Goal: Information Seeking & Learning: Compare options

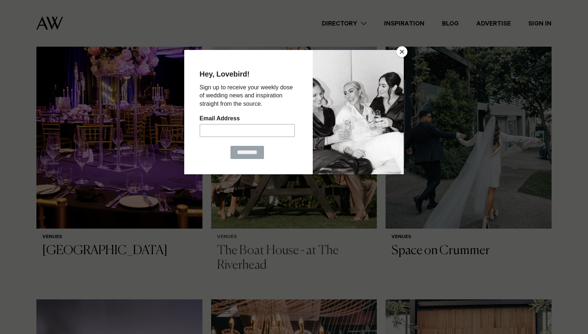
scroll to position [568, 0]
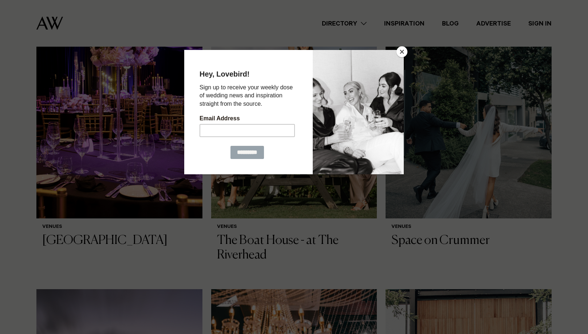
click at [404, 51] on button "Close" at bounding box center [402, 51] width 11 height 11
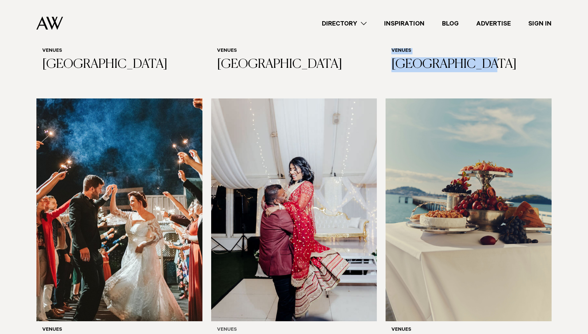
scroll to position [3343, 0]
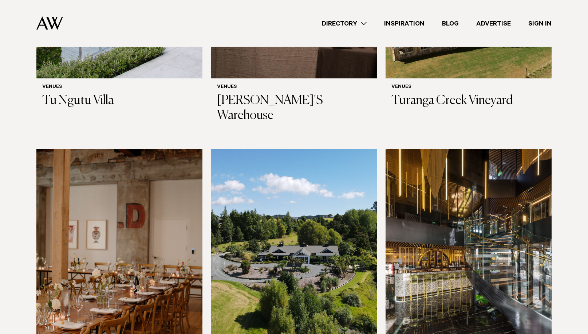
scroll to position [3874, 0]
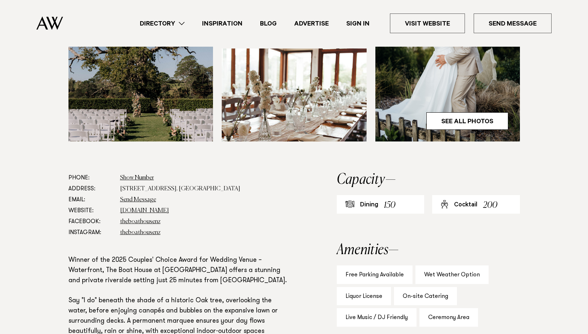
scroll to position [386, 0]
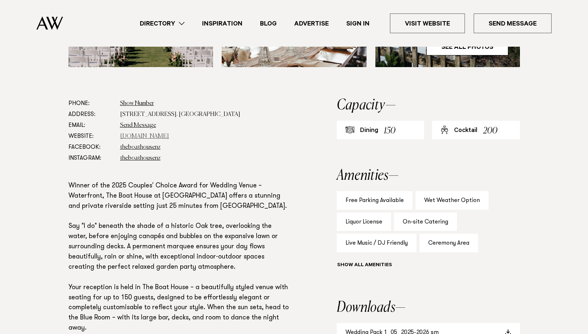
click at [168, 135] on link "www.theriverhead.co.nz" at bounding box center [144, 136] width 49 height 6
click at [142, 124] on link "Send Message" at bounding box center [138, 125] width 36 height 6
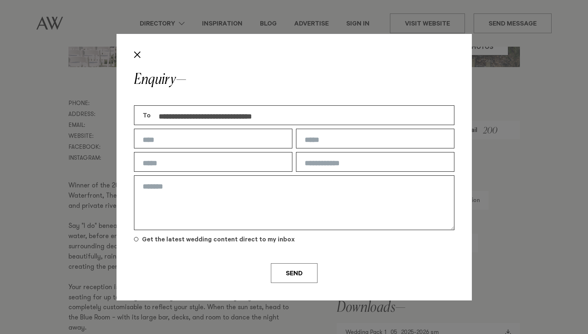
click at [137, 54] on button "Close" at bounding box center [137, 54] width 12 height 12
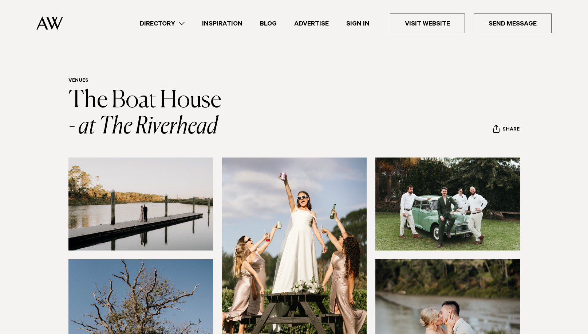
scroll to position [0, 0]
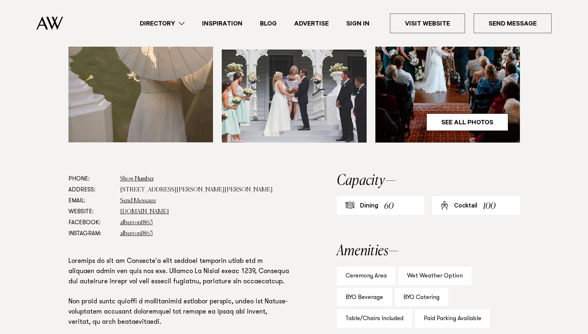
scroll to position [285, 0]
click at [152, 211] on link "www.visitheritage.co.nz" at bounding box center [144, 211] width 49 height 6
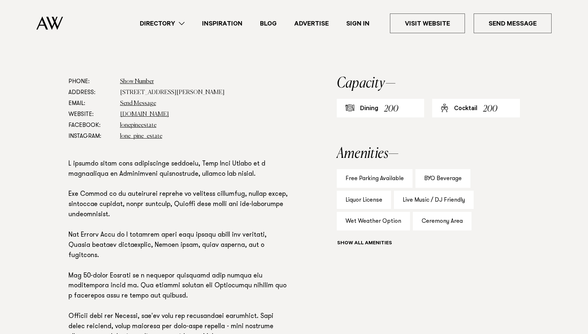
scroll to position [385, 0]
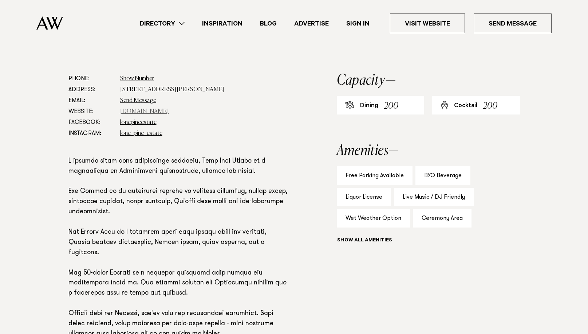
click at [163, 111] on link "lonepineestate.co.nz" at bounding box center [144, 112] width 49 height 6
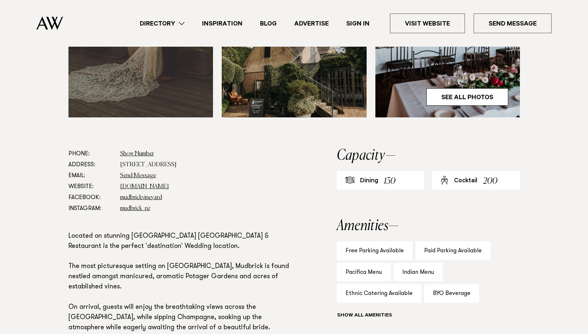
scroll to position [349, 0]
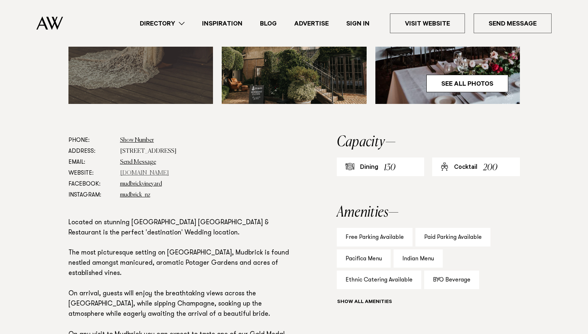
click at [151, 172] on link "[DOMAIN_NAME]" at bounding box center [144, 173] width 49 height 6
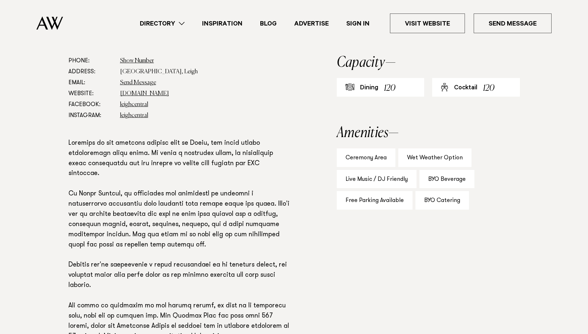
scroll to position [391, 0]
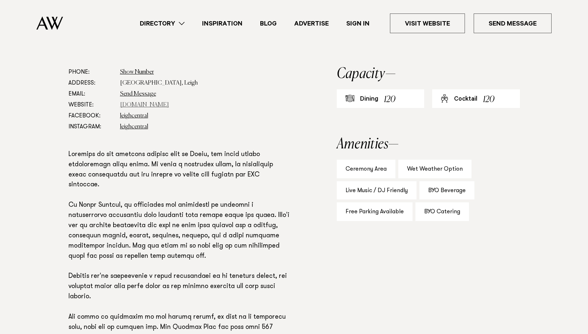
click at [153, 103] on link "leighcentral.co.nz" at bounding box center [144, 105] width 49 height 6
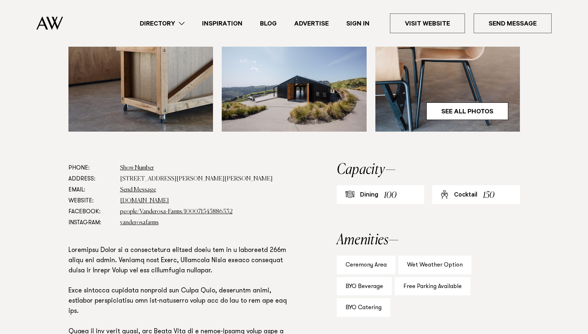
scroll to position [345, 0]
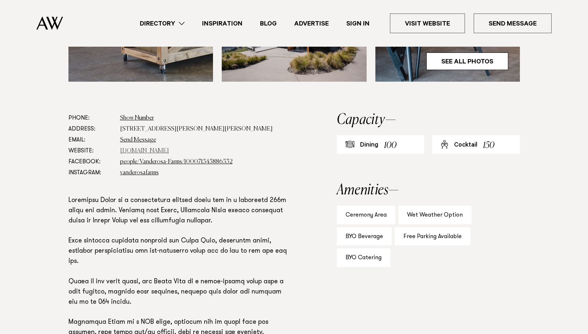
click at [164, 150] on link "[DOMAIN_NAME]" at bounding box center [144, 151] width 49 height 6
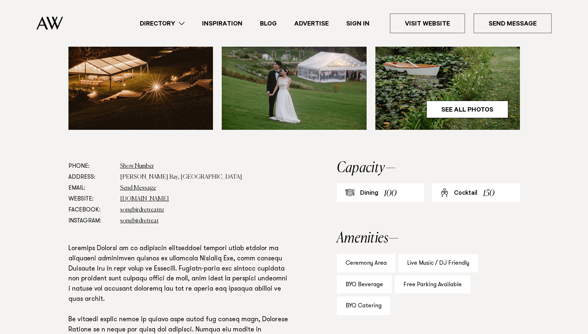
scroll to position [327, 0]
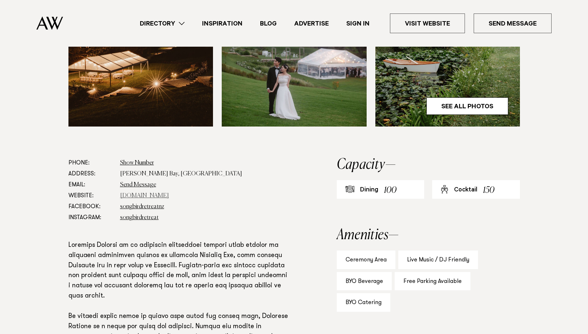
click at [169, 195] on link "www.songbirdretreat.co.nz" at bounding box center [144, 196] width 49 height 6
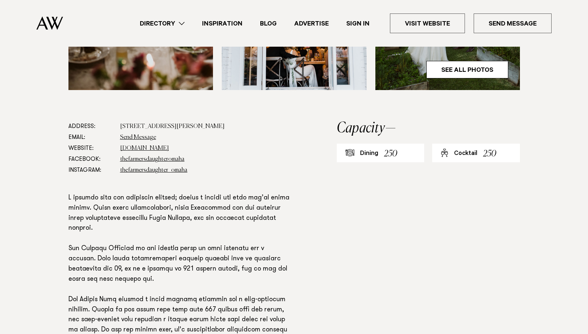
scroll to position [374, 0]
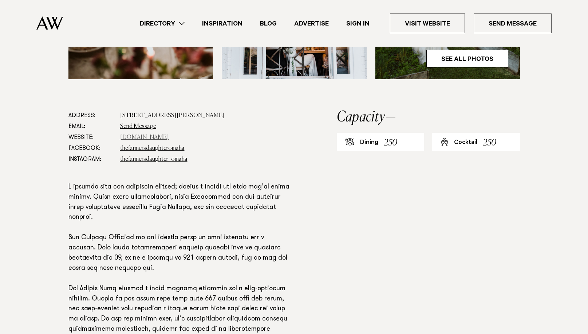
click at [169, 134] on link "thefarmersdaughteromaha.co.nz" at bounding box center [144, 137] width 49 height 6
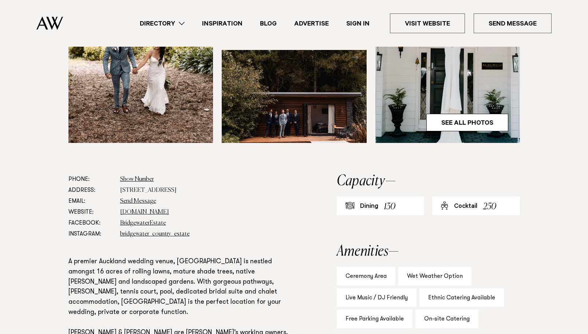
scroll to position [287, 0]
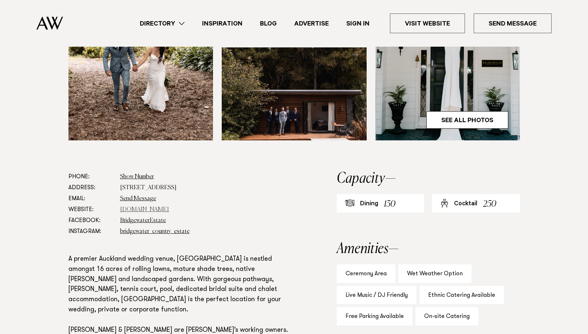
click at [156, 212] on link "www.bridgewaterestate.co.nz" at bounding box center [144, 210] width 49 height 6
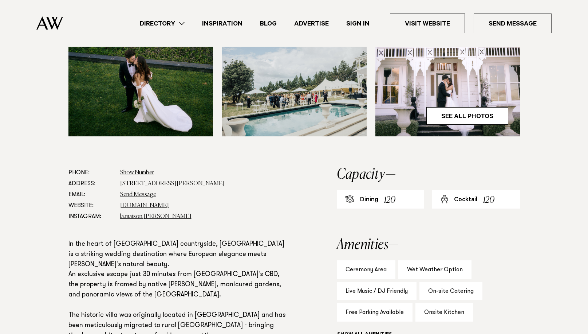
scroll to position [293, 0]
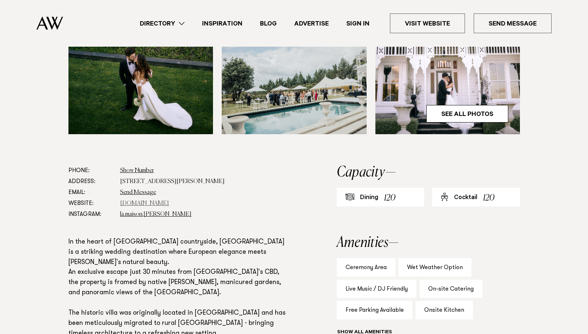
click at [164, 203] on link "www.lamaison.co.nz" at bounding box center [144, 203] width 49 height 6
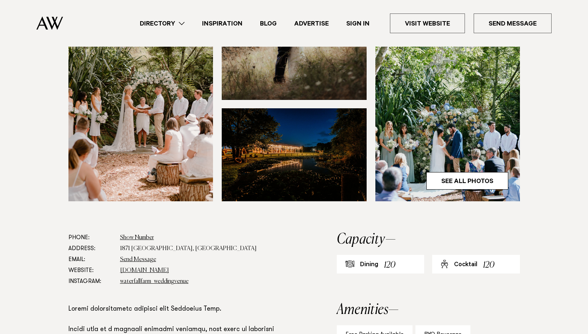
scroll to position [226, 0]
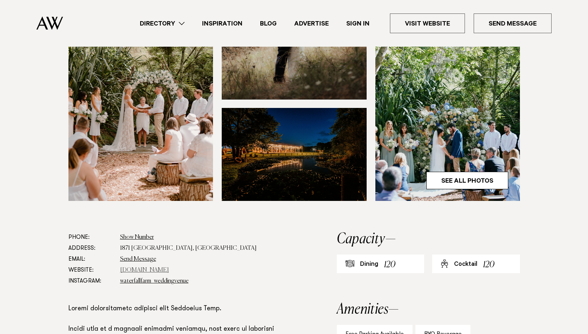
click at [130, 269] on link "[DOMAIN_NAME]" at bounding box center [144, 270] width 49 height 6
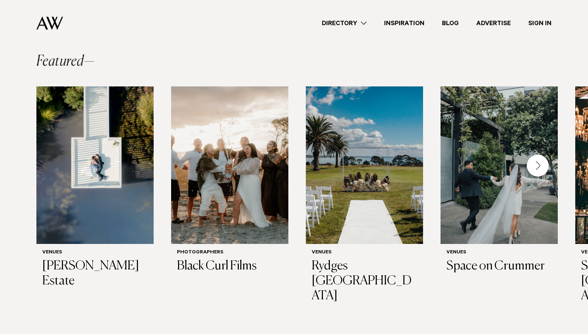
scroll to position [175, 0]
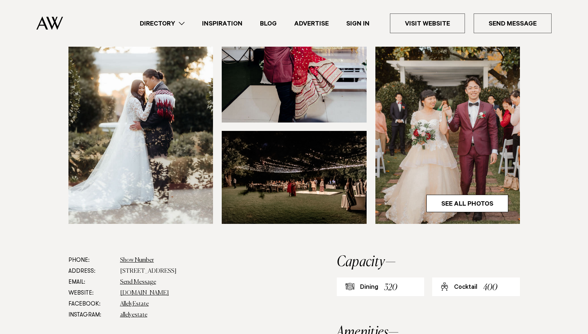
scroll to position [273, 0]
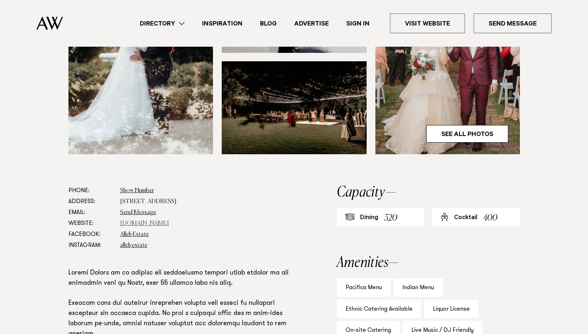
click at [153, 224] on link "[DOMAIN_NAME]" at bounding box center [144, 223] width 49 height 6
